Goal: Navigation & Orientation: Find specific page/section

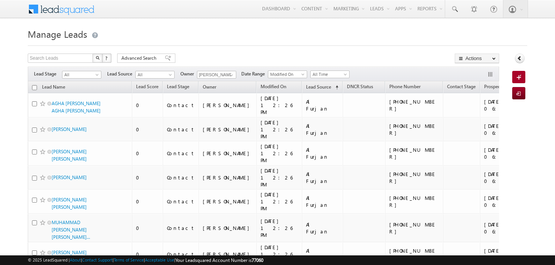
click at [278, 44] on div at bounding box center [278, 43] width 500 height 5
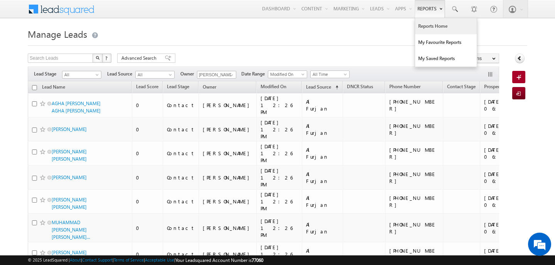
click at [433, 31] on link "Reports Home" at bounding box center [446, 26] width 62 height 16
